Goal: Download file/media

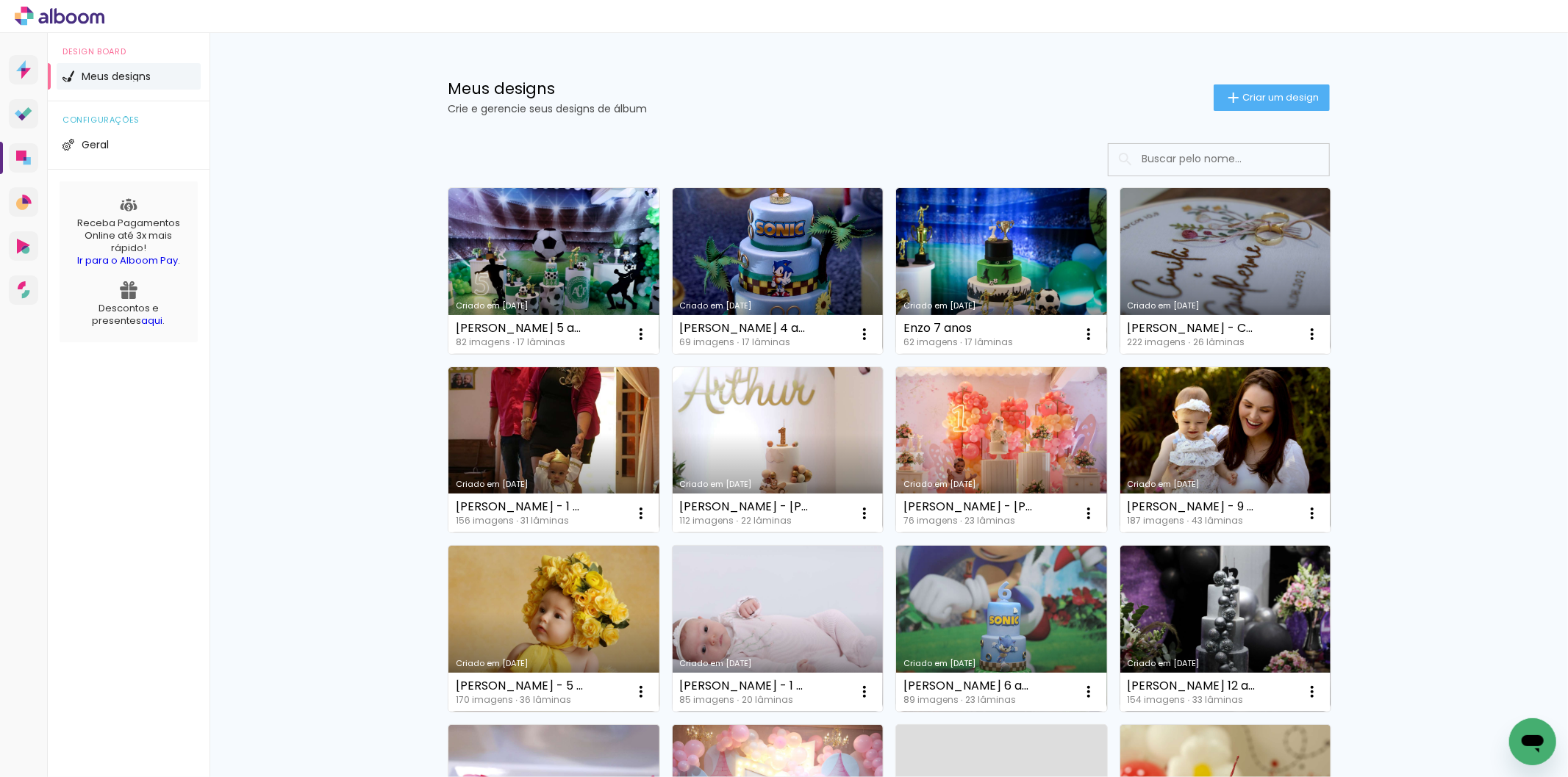
click at [750, 595] on link "Criado em 14/08/25" at bounding box center [778, 629] width 211 height 166
